Goal: Check status: Check status

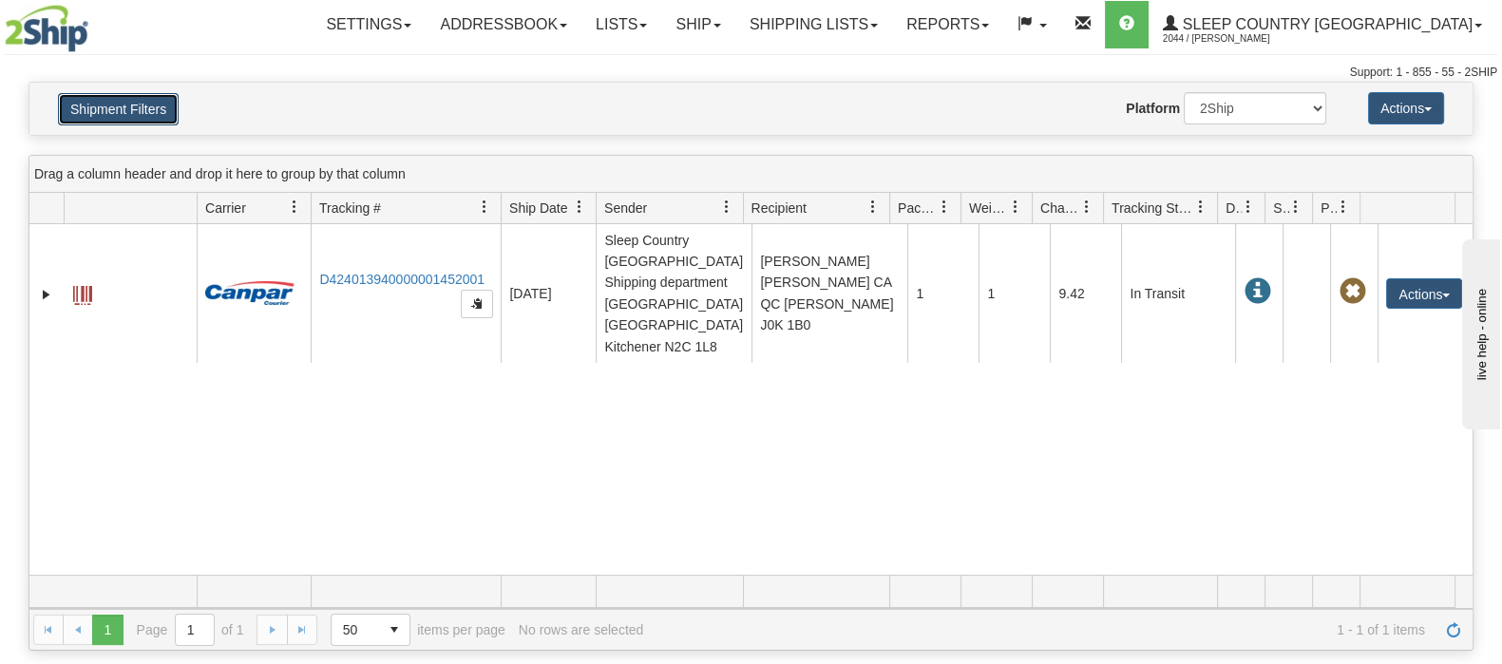
click at [155, 106] on button "Shipment Filters" at bounding box center [118, 109] width 121 height 32
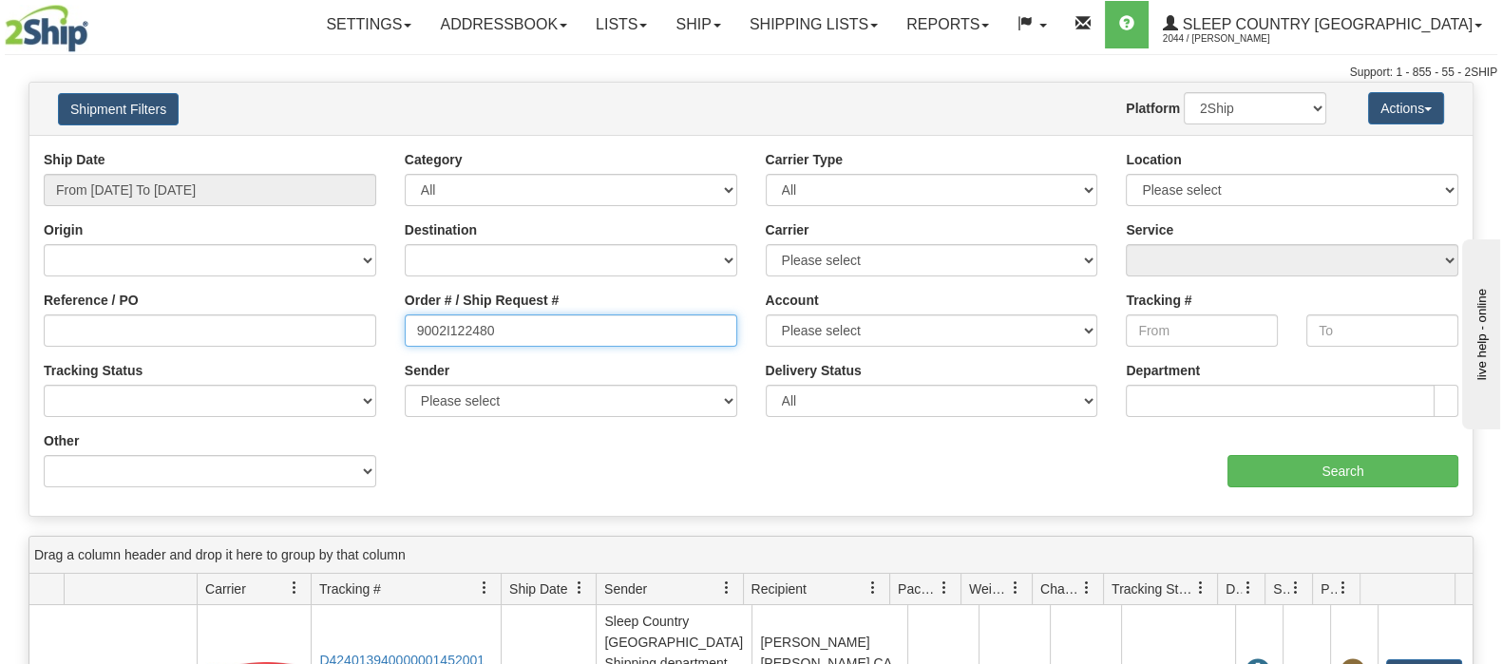
drag, startPoint x: 549, startPoint y: 335, endPoint x: 392, endPoint y: 329, distance: 156.9
click at [392, 329] on div "Order # / Ship Request # 9002I122480" at bounding box center [571, 326] width 361 height 70
paste input "0880"
type input "9002I108800"
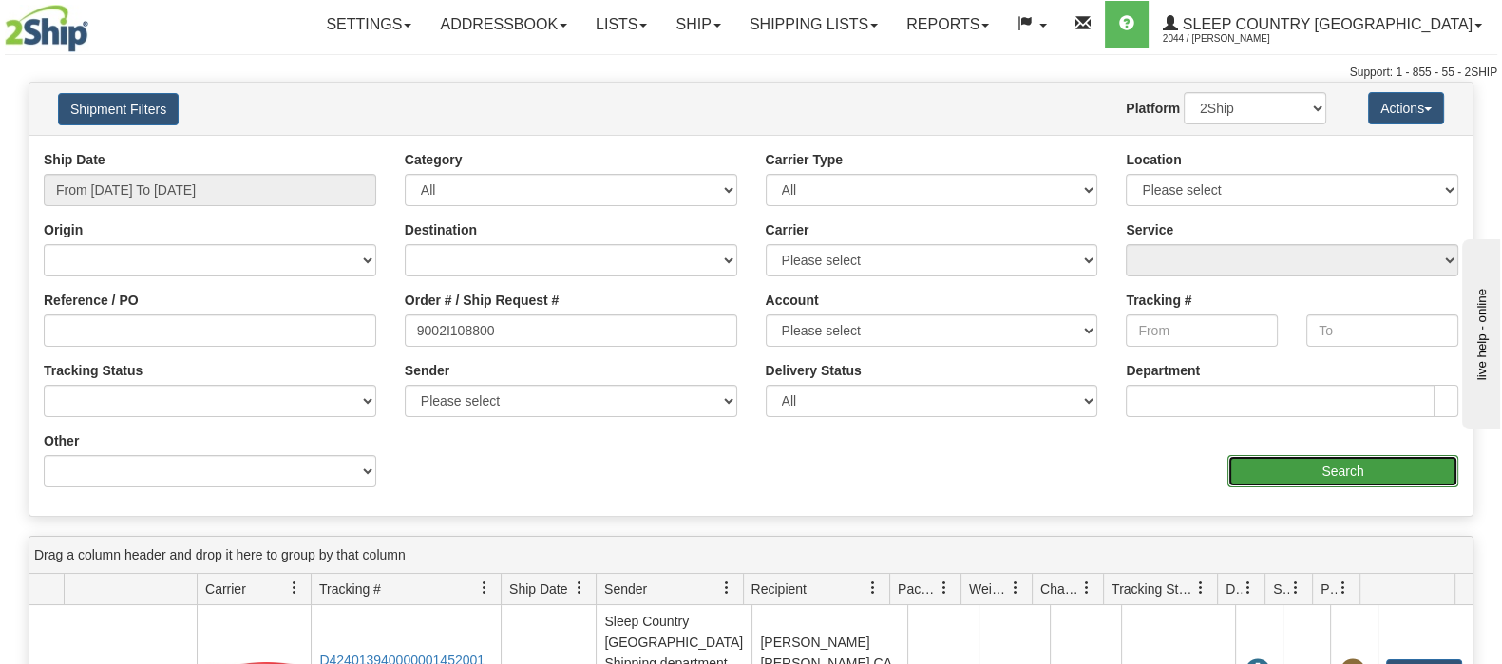
click at [1377, 478] on input "Search" at bounding box center [1343, 471] width 231 height 32
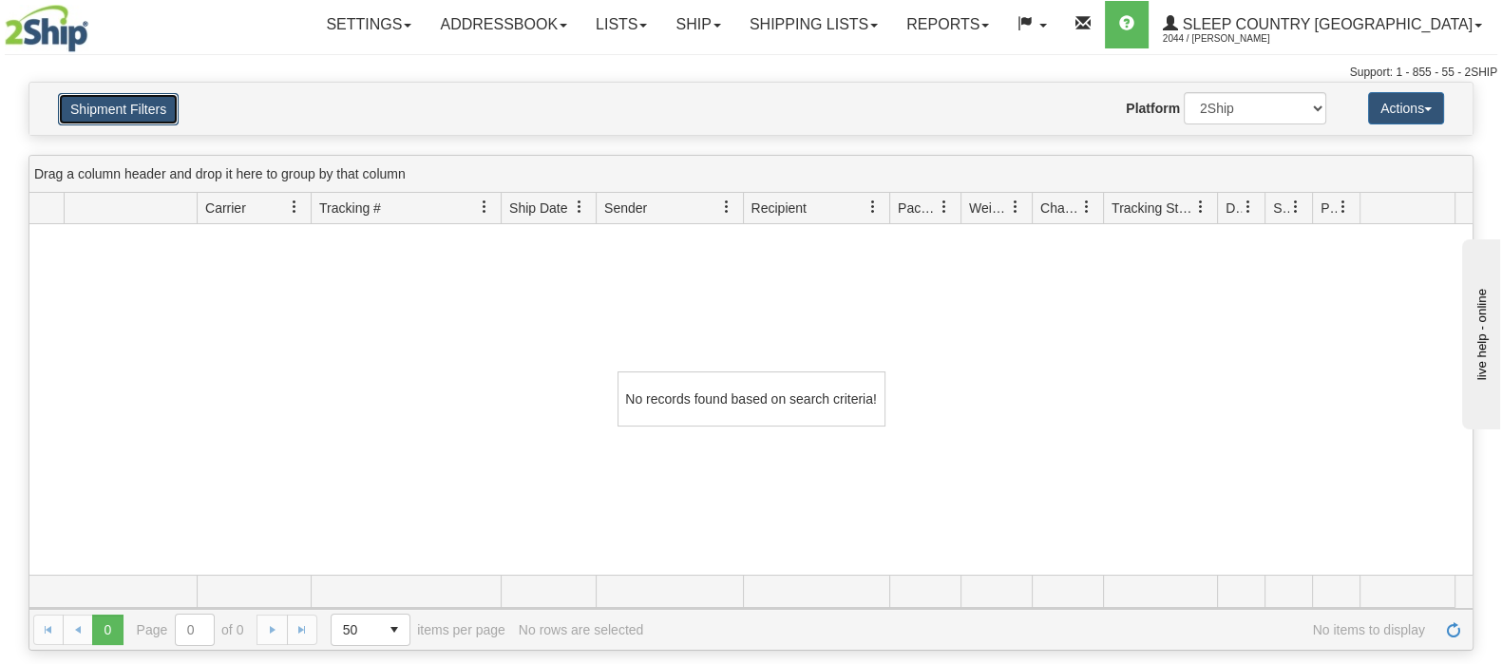
click at [142, 94] on button "Shipment Filters" at bounding box center [118, 109] width 121 height 32
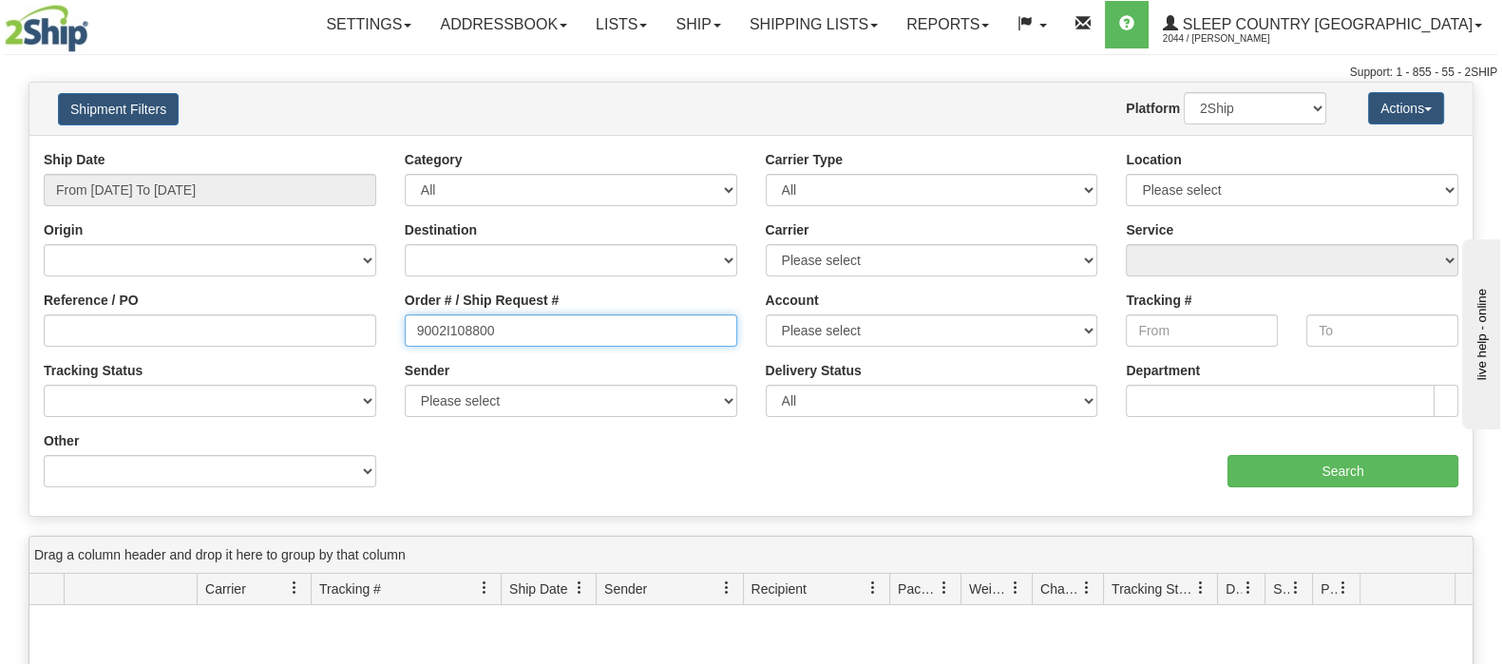
click at [513, 333] on input "9002I108800" at bounding box center [571, 331] width 333 height 32
drag, startPoint x: 400, startPoint y: 334, endPoint x: 381, endPoint y: 326, distance: 20.5
click at [381, 150] on div "Reference / PO Order # / Ship Request # 9002I108800 Account Please select [GEOG…" at bounding box center [750, 150] width 1443 height 0
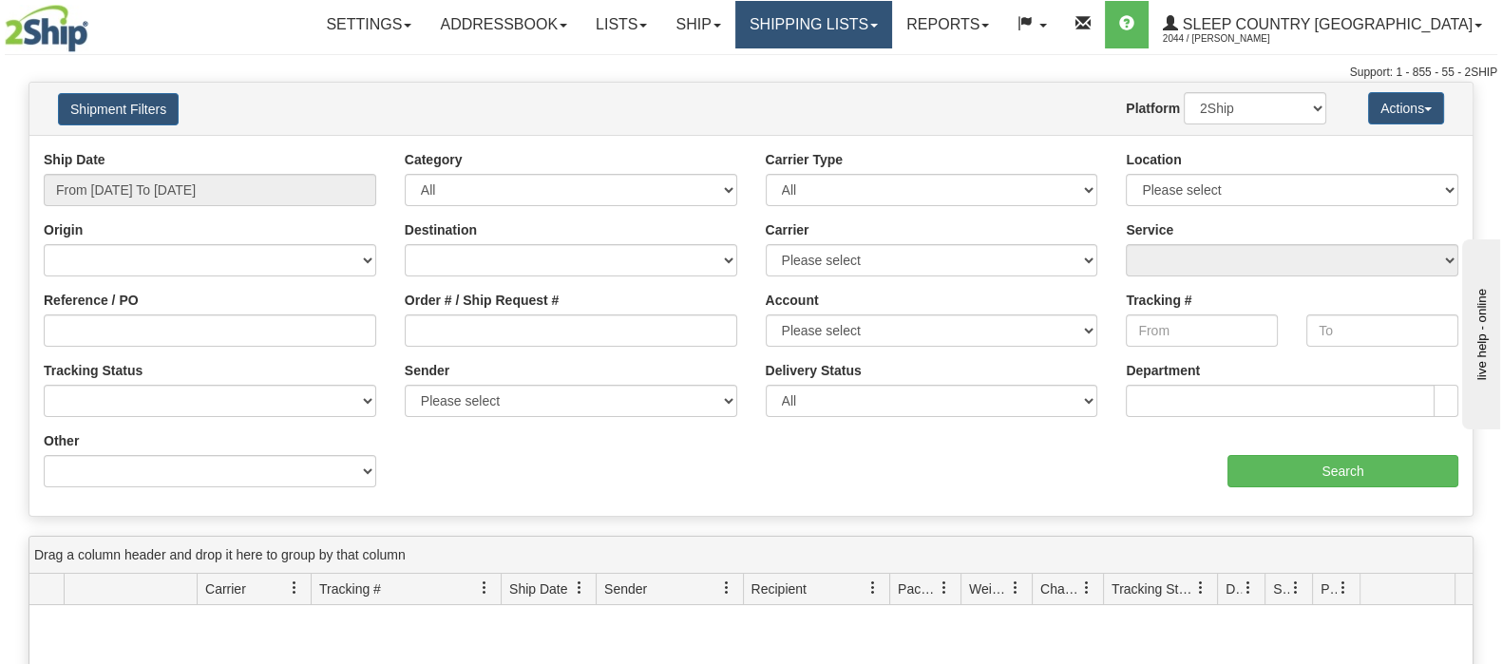
click at [892, 21] on link "Shipping lists" at bounding box center [813, 25] width 157 height 48
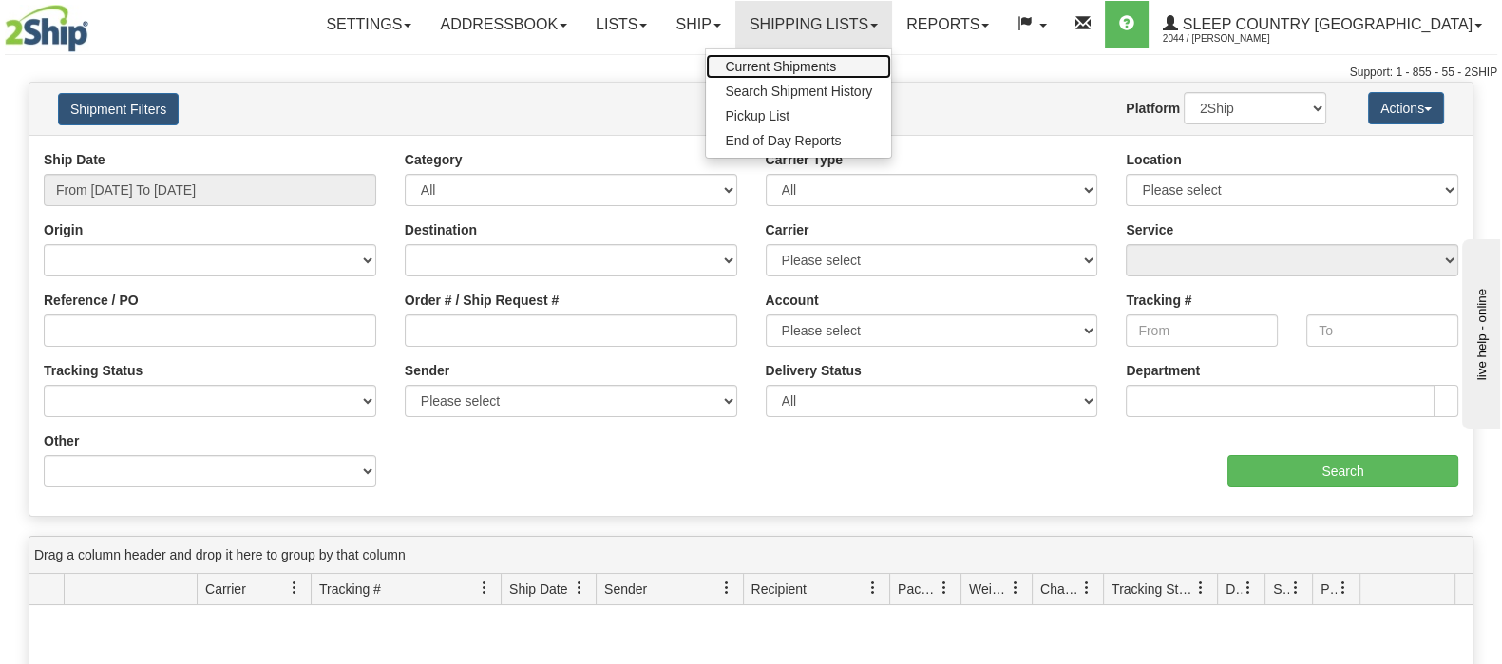
click at [891, 65] on link "Current Shipments" at bounding box center [798, 66] width 185 height 25
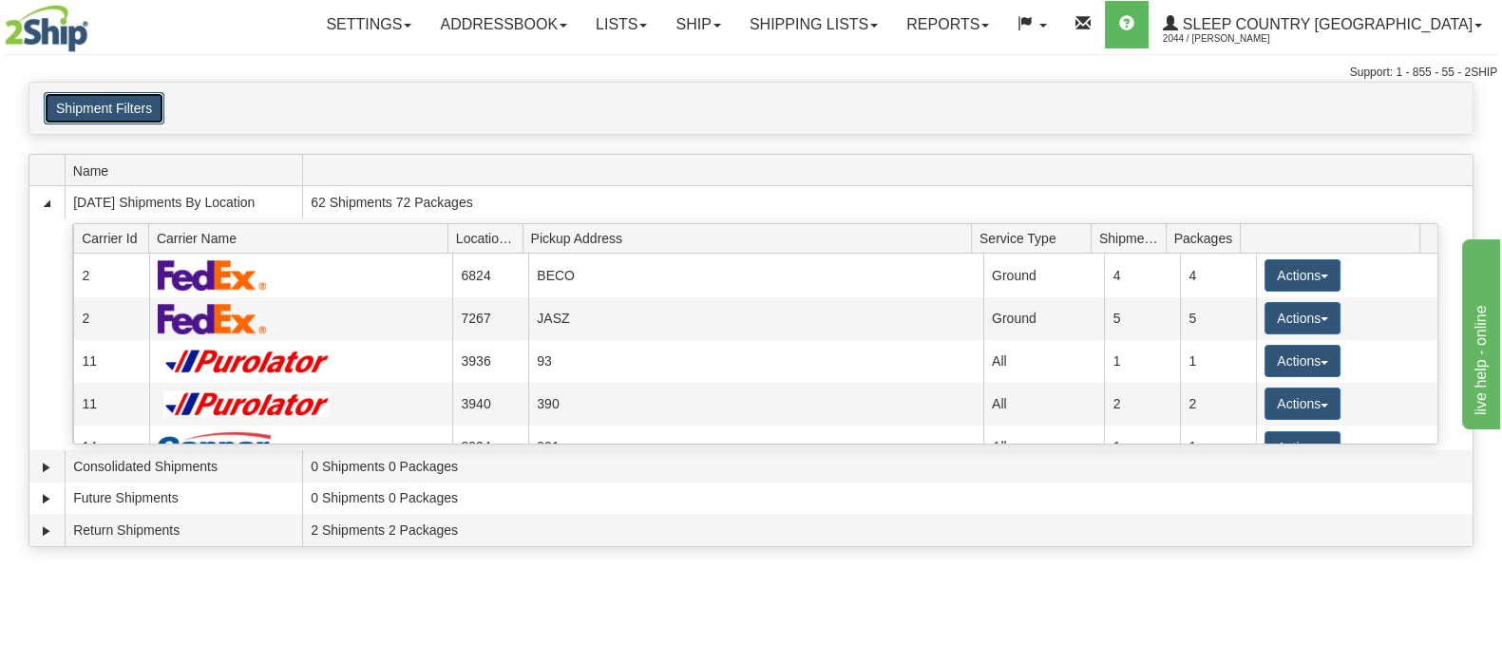
click at [143, 111] on button "Shipment Filters" at bounding box center [104, 108] width 121 height 32
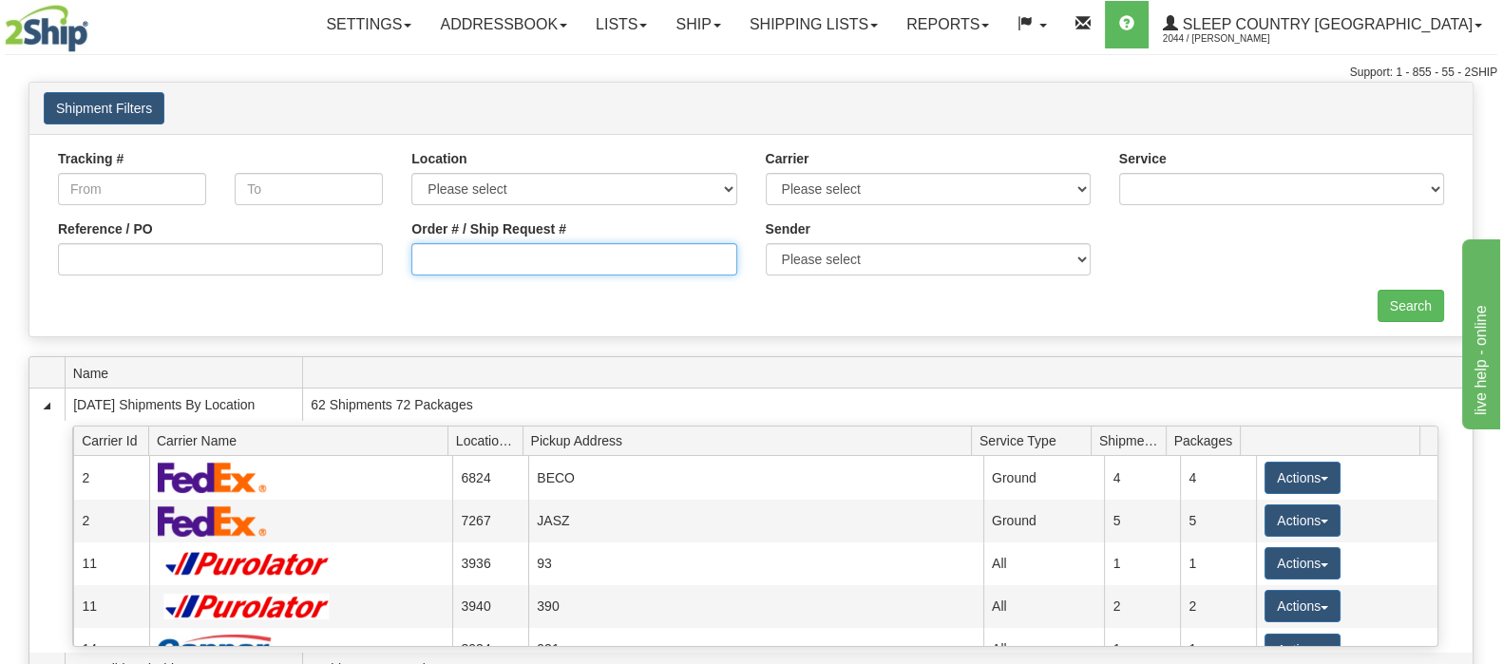
click at [432, 245] on input "Order # / Ship Request #" at bounding box center [573, 259] width 325 height 32
paste input "9002I108800"
type input "9002I108800"
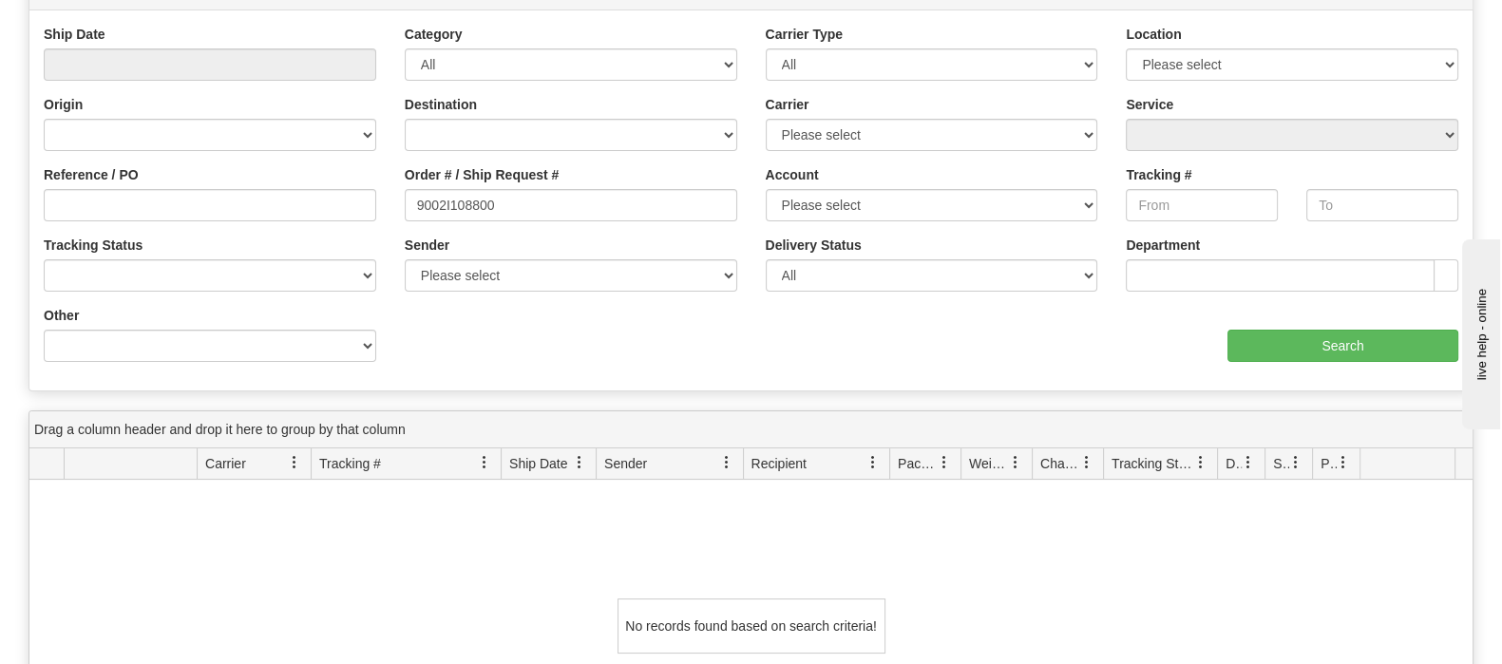
scroll to position [474, 0]
